Goal: Transaction & Acquisition: Purchase product/service

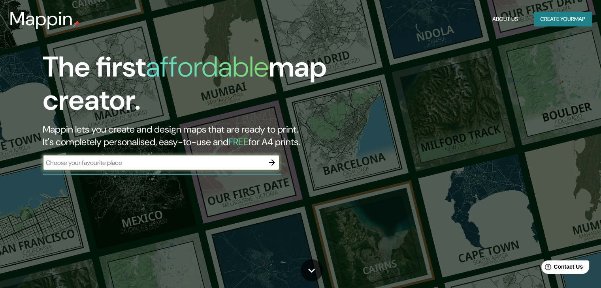
click at [165, 160] on input "text" at bounding box center [153, 162] width 221 height 9
type input "cdmx"
click at [273, 163] on icon "button" at bounding box center [271, 163] width 6 height 6
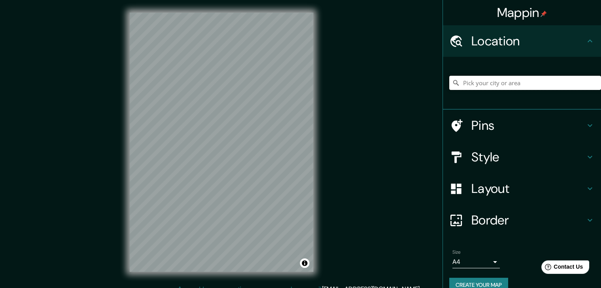
click at [489, 81] on input "Pick your city or area" at bounding box center [525, 83] width 152 height 14
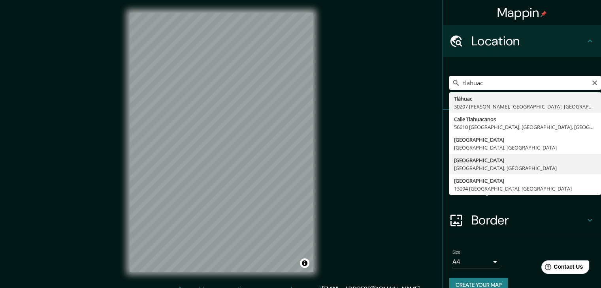
type input "[GEOGRAPHIC_DATA], [GEOGRAPHIC_DATA]"
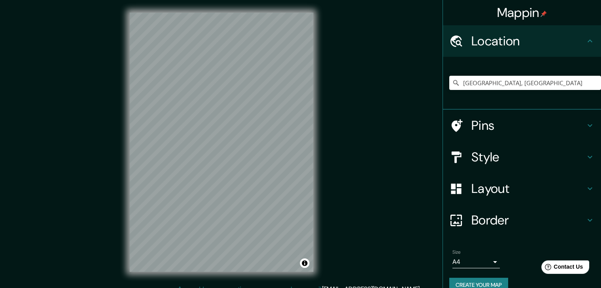
click at [336, 154] on div "Mappin Location [GEOGRAPHIC_DATA], [GEOGRAPHIC_DATA], [GEOGRAPHIC_DATA] Pins St…" at bounding box center [300, 148] width 601 height 297
click at [505, 82] on input "[GEOGRAPHIC_DATA], [GEOGRAPHIC_DATA]" at bounding box center [525, 83] width 152 height 14
click at [591, 85] on icon "Clear" at bounding box center [594, 83] width 6 height 6
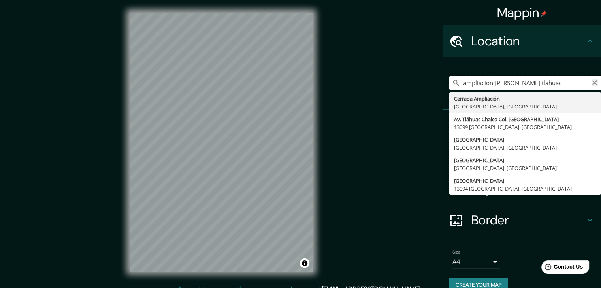
type input "ampliacion [PERSON_NAME] tlahuac"
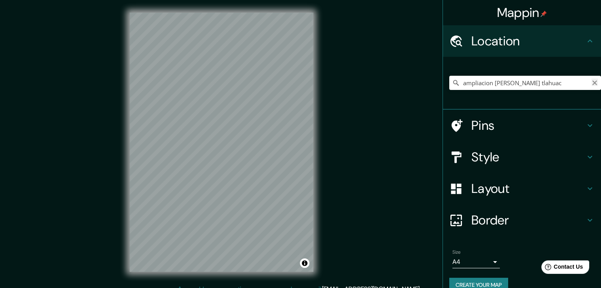
click at [591, 81] on icon "Clear" at bounding box center [594, 83] width 6 height 6
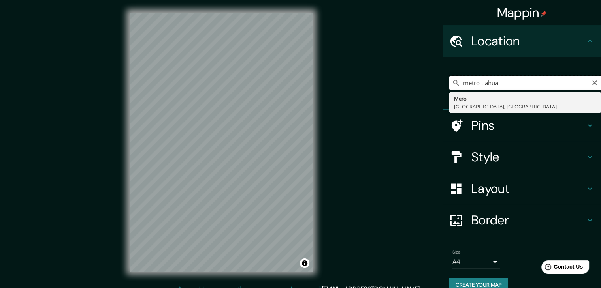
click at [521, 83] on input "metro tlahua" at bounding box center [525, 83] width 152 height 14
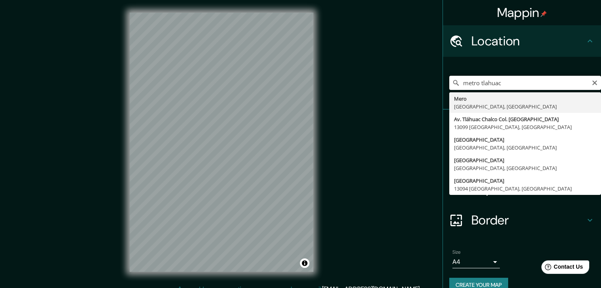
scroll to position [9, 0]
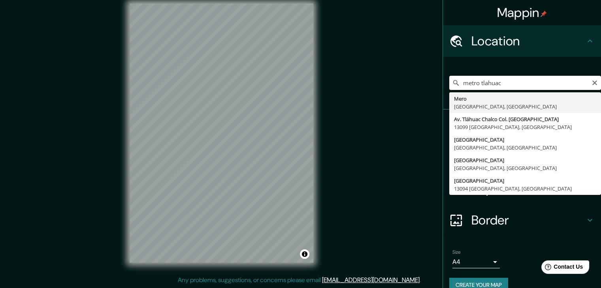
type input "metro tlahuac"
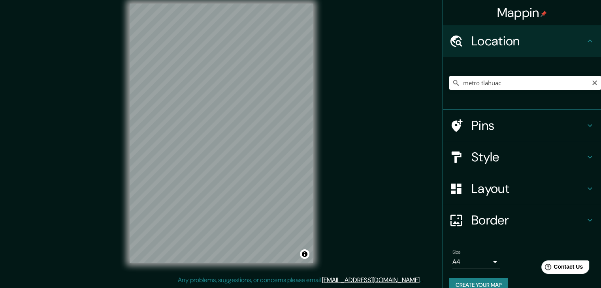
click at [84, 156] on div "Mappin Location [GEOGRAPHIC_DATA] [STREET_ADDRESS] Tláhuac Chalco Col. [GEOGRAP…" at bounding box center [300, 139] width 601 height 297
click at [120, 160] on div "© Mapbox © OpenStreetMap Improve this map" at bounding box center [221, 133] width 209 height 285
click at [124, 161] on div "© Mapbox © OpenStreetMap Improve this map" at bounding box center [221, 133] width 209 height 285
click at [85, 153] on div "Mappin Location [GEOGRAPHIC_DATA] [STREET_ADDRESS] Tláhuac Chalco Col. [GEOGRAP…" at bounding box center [300, 139] width 601 height 297
